Goal: Task Accomplishment & Management: Complete application form

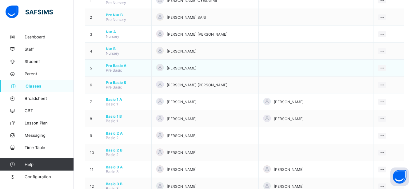
scroll to position [84, 0]
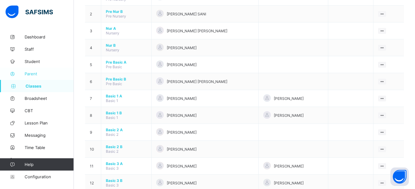
click at [31, 74] on span "Parent" at bounding box center [49, 73] width 49 height 5
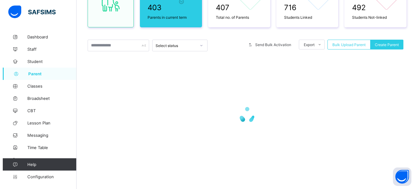
scroll to position [62, 0]
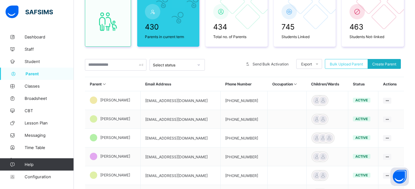
click at [396, 65] on span "Create Parent" at bounding box center [384, 64] width 24 height 5
select select "**"
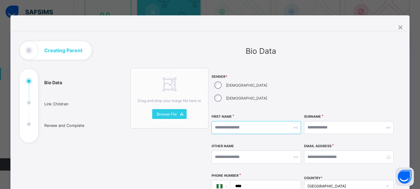
click at [226, 121] on input "text" at bounding box center [257, 127] width 90 height 13
type input "******"
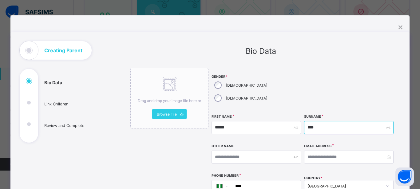
type input "****"
click at [272, 181] on input "****" at bounding box center [265, 187] width 66 height 12
type input "**********"
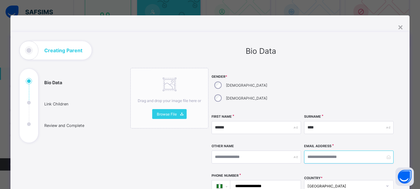
click at [310, 151] on input "email" at bounding box center [349, 157] width 90 height 13
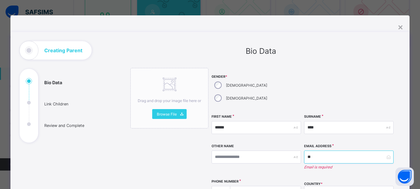
type input "*"
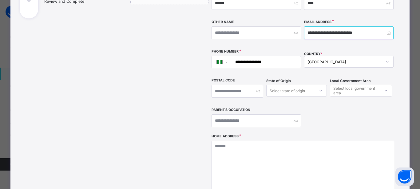
scroll to position [129, 0]
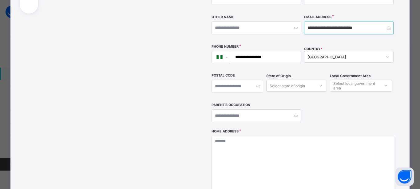
type input "**********"
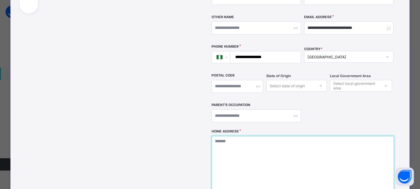
click at [236, 137] on textarea at bounding box center [303, 167] width 182 height 62
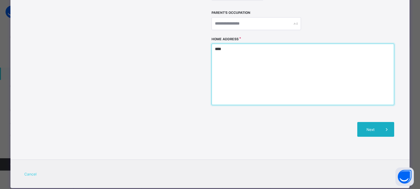
type textarea "****"
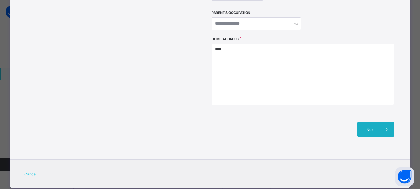
click at [363, 127] on span "Next" at bounding box center [371, 129] width 18 height 5
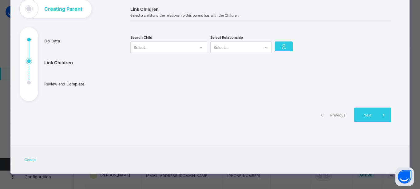
scroll to position [42, 0]
click at [177, 49] on div "Select..." at bounding box center [163, 47] width 65 height 9
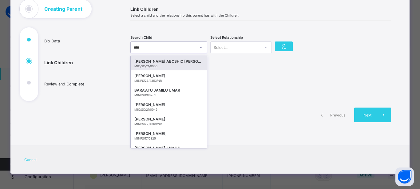
type input "*****"
click at [183, 64] on div "[PERSON_NAME]," at bounding box center [168, 61] width 69 height 6
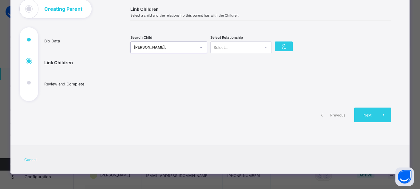
click at [261, 48] on div at bounding box center [266, 47] width 10 height 10
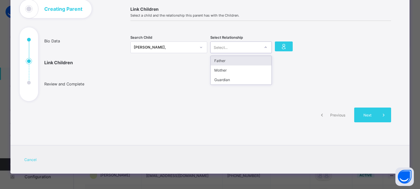
click at [257, 62] on div "Father" at bounding box center [241, 61] width 61 height 10
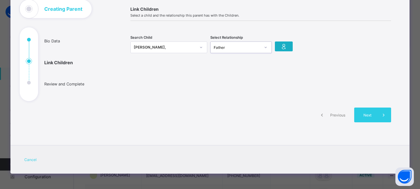
click at [286, 48] on div at bounding box center [284, 47] width 18 height 10
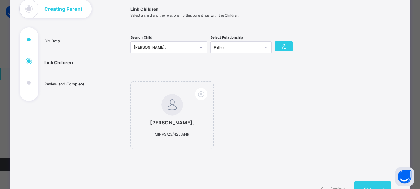
click at [134, 47] on div "[PERSON_NAME]," at bounding box center [165, 47] width 62 height 6
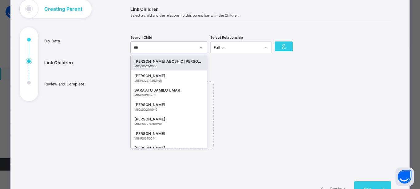
type input "****"
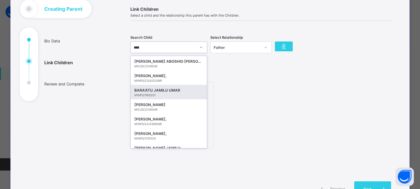
click at [169, 91] on div "BARA'ATU JAMILU UMAR" at bounding box center [168, 90] width 69 height 6
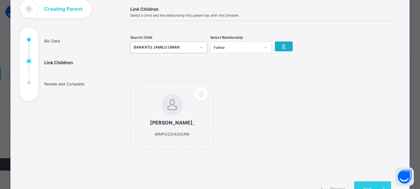
click at [283, 45] on icon at bounding box center [284, 46] width 9 height 7
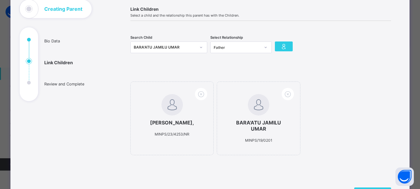
drag, startPoint x: 197, startPoint y: 46, endPoint x: 187, endPoint y: 46, distance: 10.2
click at [199, 47] on icon at bounding box center [201, 47] width 4 height 6
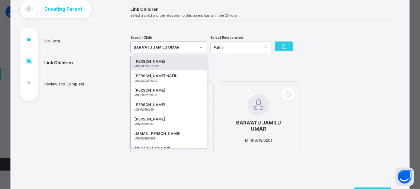
click at [187, 46] on div "BARA'ATU JAMILU UMAR" at bounding box center [165, 47] width 62 height 6
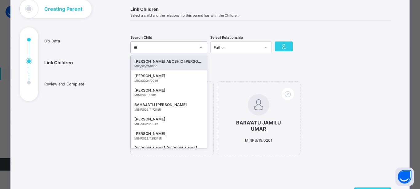
type input "****"
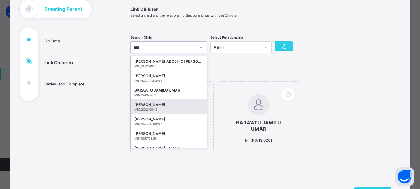
click at [155, 105] on div "[PERSON_NAME]" at bounding box center [168, 105] width 69 height 6
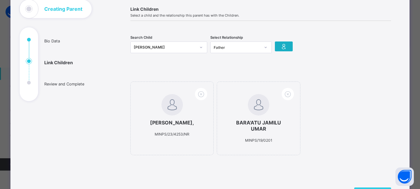
click at [283, 50] on icon at bounding box center [284, 46] width 9 height 7
click at [179, 46] on div "[PERSON_NAME]" at bounding box center [165, 47] width 62 height 6
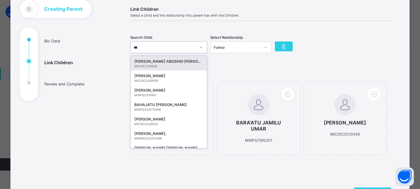
type input "****"
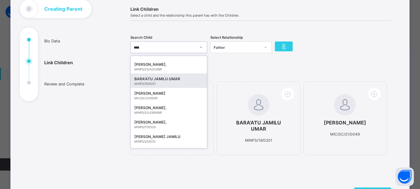
scroll to position [13, 0]
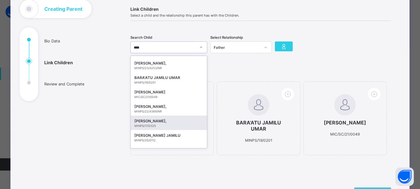
click at [175, 122] on div "[PERSON_NAME]," at bounding box center [168, 121] width 69 height 6
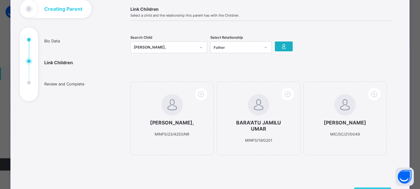
click at [286, 48] on icon at bounding box center [284, 46] width 9 height 7
click at [185, 44] on div "[PERSON_NAME]," at bounding box center [165, 47] width 62 height 6
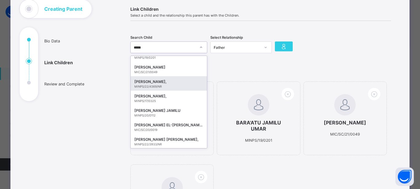
scroll to position [23, 0]
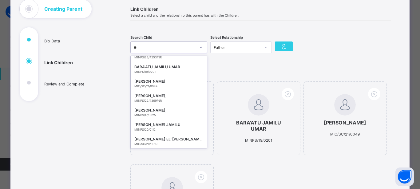
type input "*"
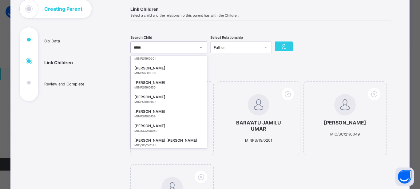
scroll to position [166, 0]
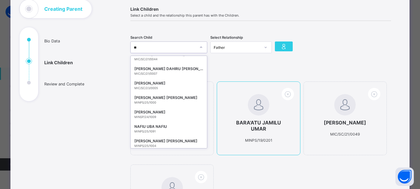
type input "*"
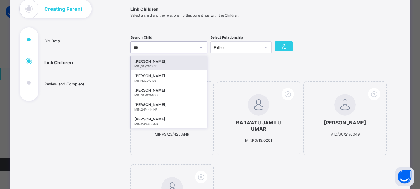
scroll to position [0, 0]
type input "*"
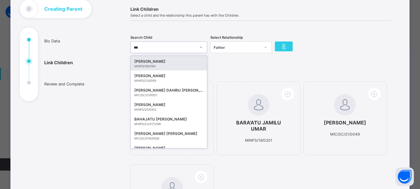
type input "****"
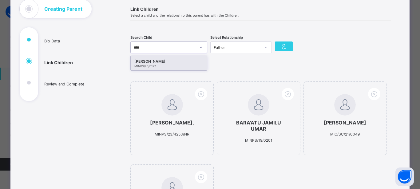
click at [188, 63] on div "[PERSON_NAME]" at bounding box center [168, 61] width 69 height 6
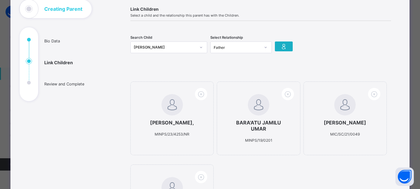
click at [284, 49] on icon at bounding box center [284, 46] width 9 height 7
click at [182, 46] on div "[PERSON_NAME]" at bounding box center [165, 47] width 62 height 6
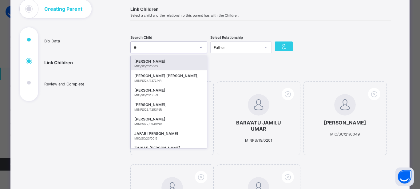
type input "*"
type input "****"
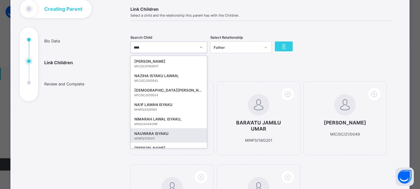
scroll to position [9, 0]
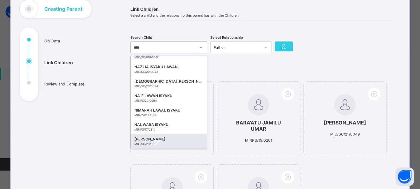
click at [155, 142] on div "[PERSON_NAME]" at bounding box center [168, 139] width 69 height 6
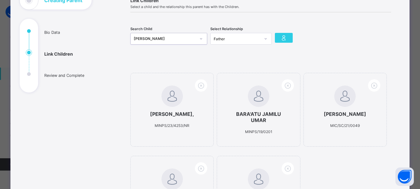
scroll to position [23, 0]
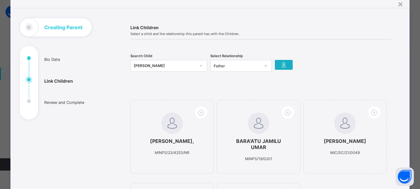
click at [281, 67] on icon at bounding box center [284, 64] width 9 height 7
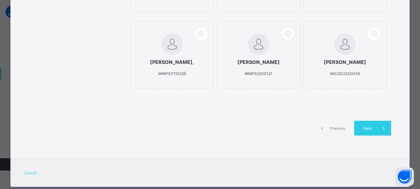
scroll to position [189, 0]
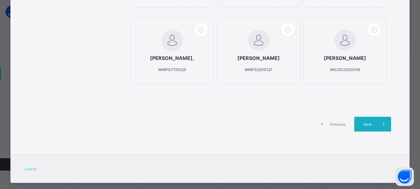
click at [366, 127] on span "Next" at bounding box center [368, 124] width 18 height 5
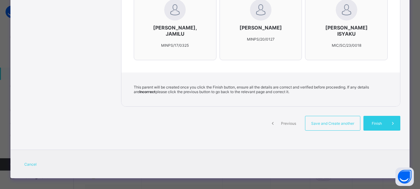
scroll to position [300, 0]
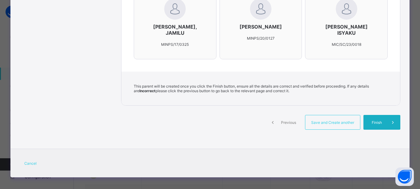
click at [380, 122] on span "Finish" at bounding box center [377, 122] width 18 height 5
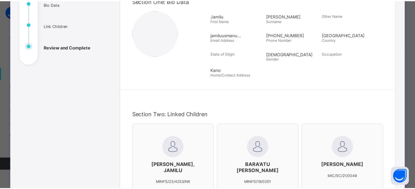
scroll to position [0, 0]
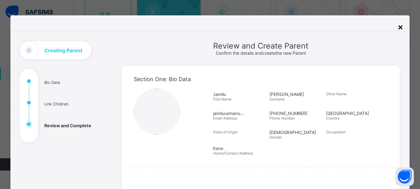
click at [400, 26] on div "×" at bounding box center [401, 27] width 6 height 10
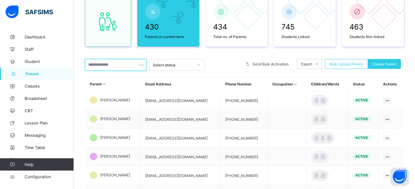
click at [106, 62] on input "text" at bounding box center [116, 65] width 62 height 12
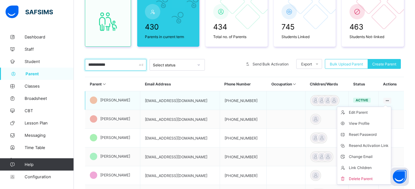
type input "**********"
click at [390, 100] on icon at bounding box center [387, 100] width 5 height 5
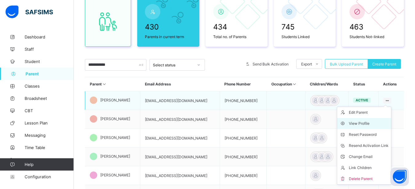
click at [373, 121] on div "View Profile" at bounding box center [369, 124] width 40 height 6
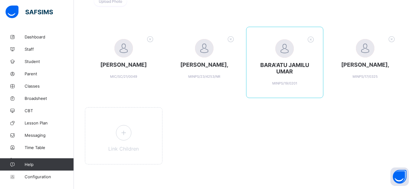
scroll to position [116, 0]
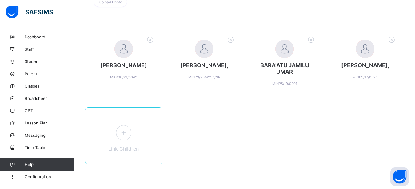
click at [126, 131] on icon at bounding box center [123, 133] width 11 height 10
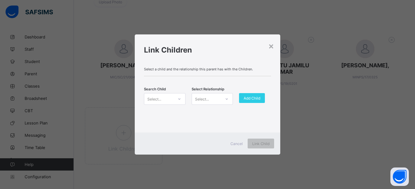
click at [170, 100] on div "Select..." at bounding box center [158, 99] width 29 height 9
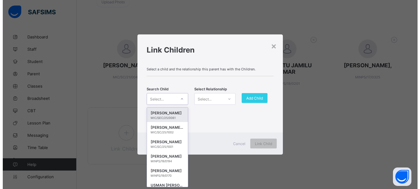
scroll to position [0, 0]
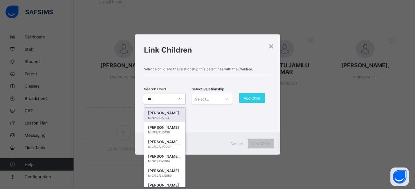
type input "****"
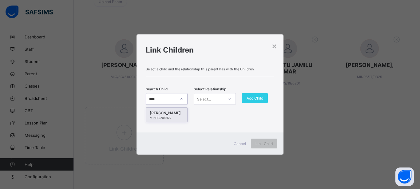
click at [171, 114] on div "[PERSON_NAME]" at bounding box center [167, 113] width 34 height 6
click at [229, 100] on icon at bounding box center [230, 99] width 4 height 6
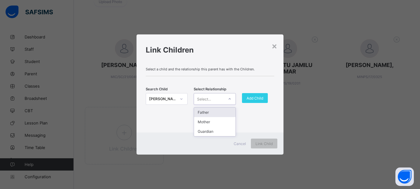
click at [217, 115] on div "Father" at bounding box center [214, 113] width 41 height 10
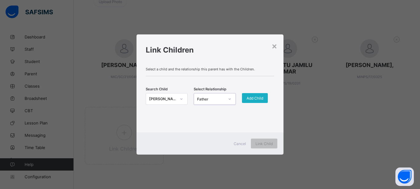
click at [258, 100] on span "Add Child" at bounding box center [255, 98] width 17 height 5
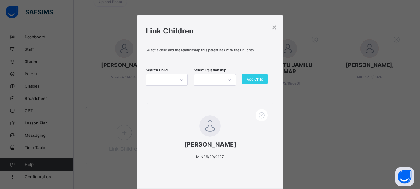
click at [180, 80] on icon at bounding box center [182, 80] width 4 height 6
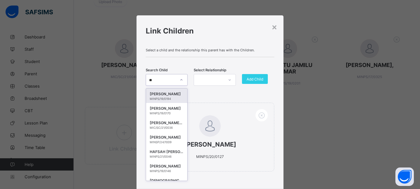
type input "*"
type input "****"
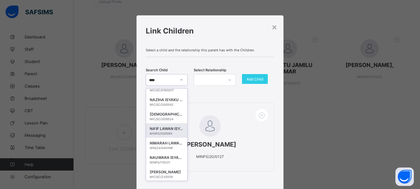
scroll to position [9, 0]
click at [162, 174] on div "[PERSON_NAME]" at bounding box center [167, 172] width 34 height 6
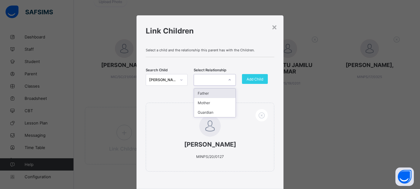
click at [228, 81] on icon at bounding box center [230, 80] width 4 height 6
click at [221, 92] on div "Father" at bounding box center [214, 94] width 41 height 10
click at [253, 79] on span "Add Child" at bounding box center [255, 79] width 17 height 5
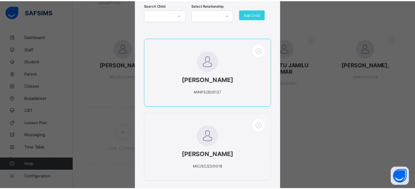
scroll to position [111, 0]
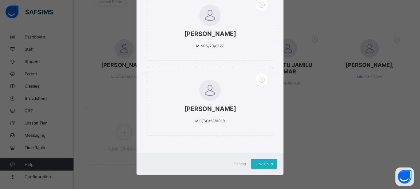
click at [259, 163] on span "Link Child" at bounding box center [264, 164] width 17 height 5
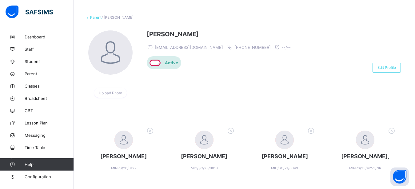
scroll to position [0, 0]
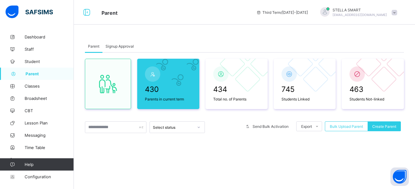
scroll to position [62, 0]
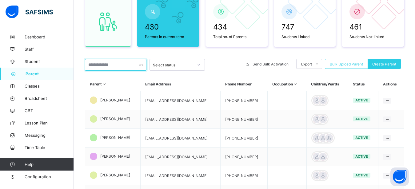
click at [101, 67] on input "text" at bounding box center [116, 65] width 62 height 12
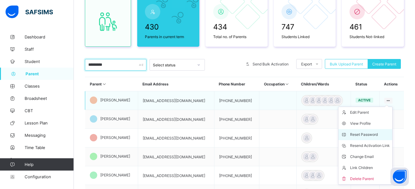
type input "*********"
click at [378, 133] on div "Reset Password" at bounding box center [370, 135] width 40 height 6
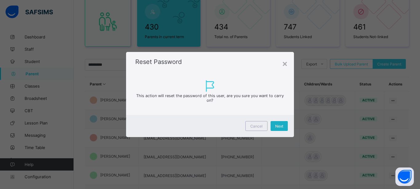
click at [277, 125] on span "Next" at bounding box center [279, 126] width 8 height 5
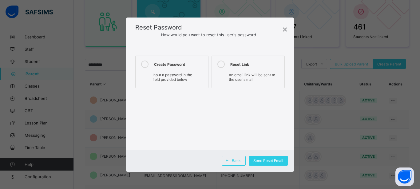
click at [146, 64] on icon at bounding box center [144, 64] width 7 height 7
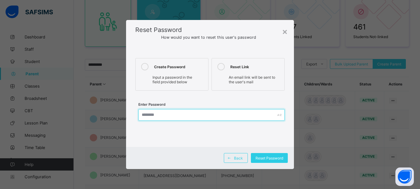
click at [170, 115] on input "text" at bounding box center [211, 115] width 146 height 12
type input "*********"
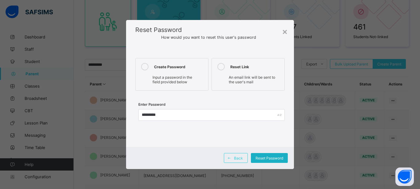
click at [277, 158] on span "Reset Password" at bounding box center [270, 158] width 28 height 5
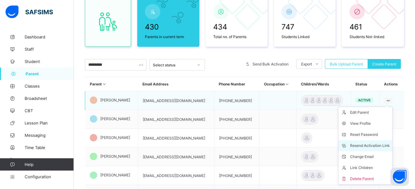
click at [377, 147] on div "Resend Activation Link" at bounding box center [370, 146] width 40 height 6
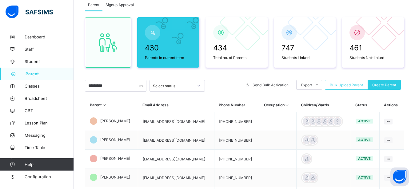
scroll to position [0, 0]
